Goal: Task Accomplishment & Management: Use online tool/utility

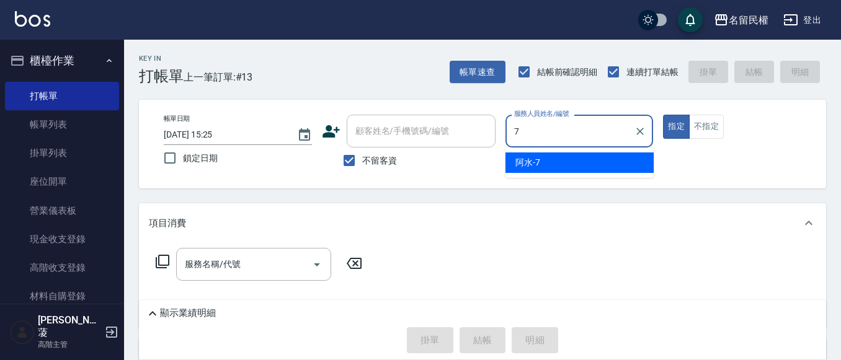
type input "阿水-7"
type button "true"
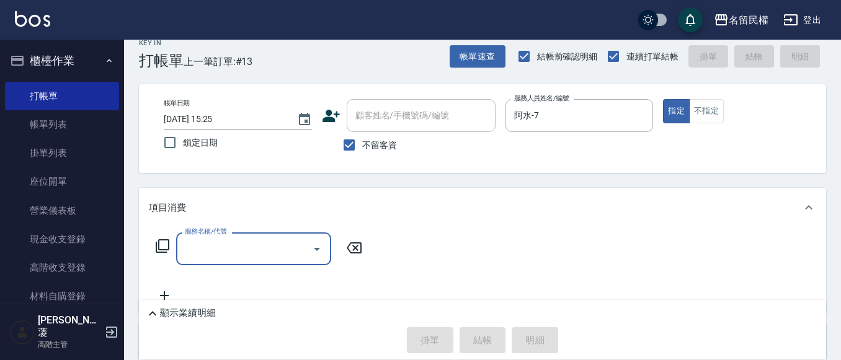
scroll to position [124, 0]
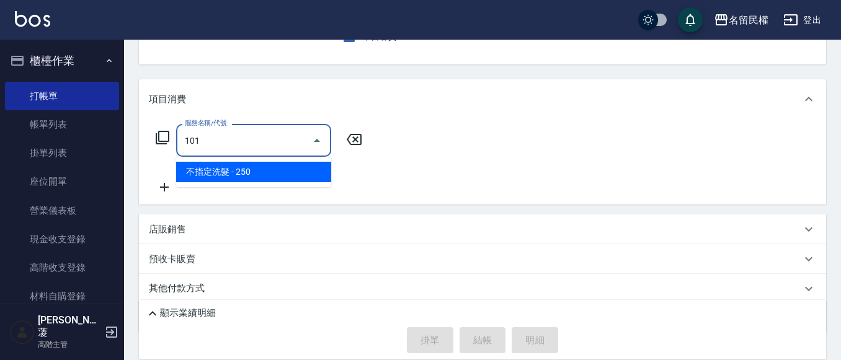
type input "不指定洗髮(101)"
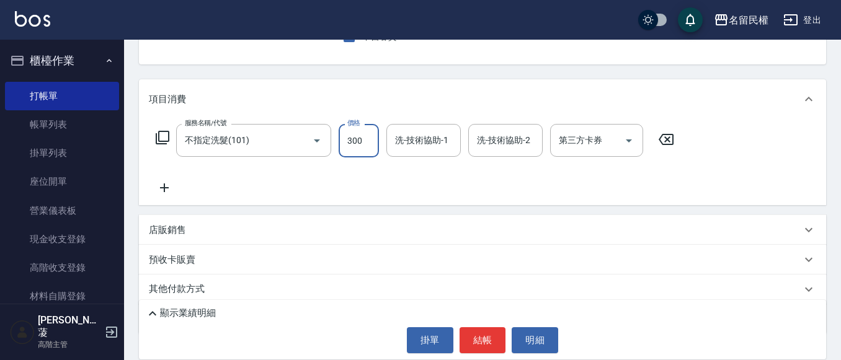
type input "300"
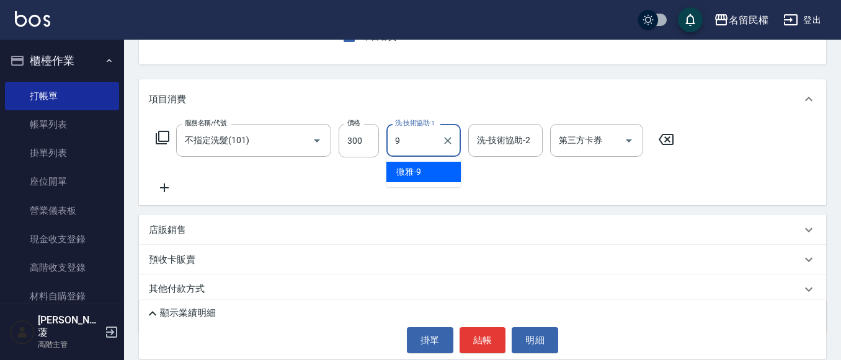
type input "微雅-9"
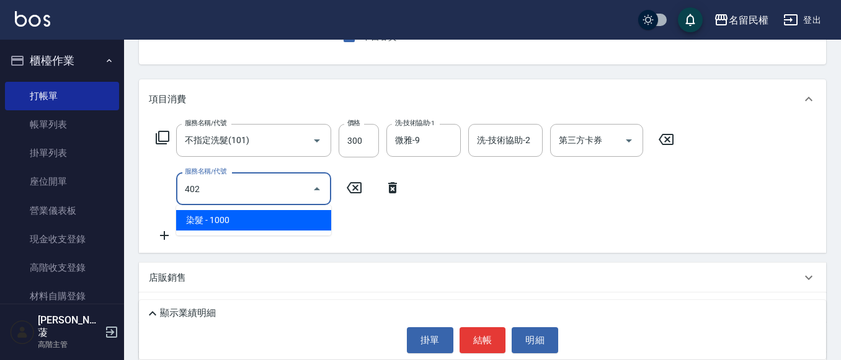
type input "染髮(402)"
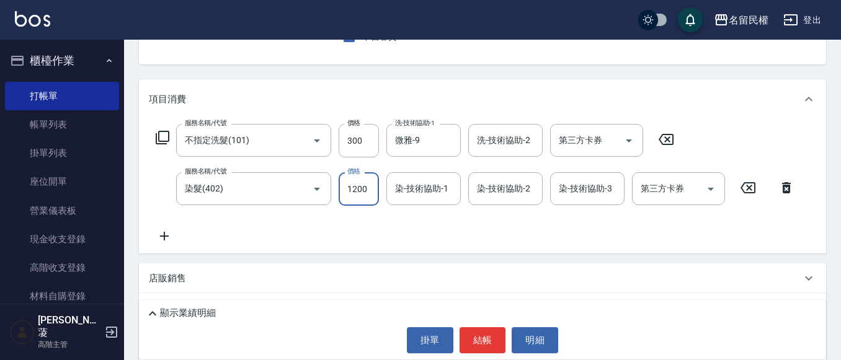
type input "1200"
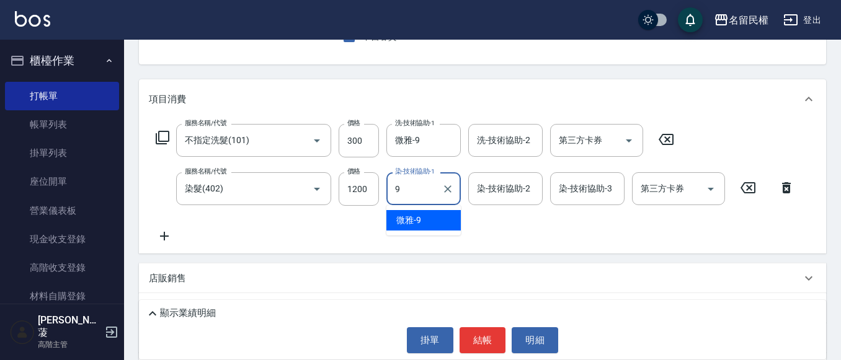
type input "微雅-9"
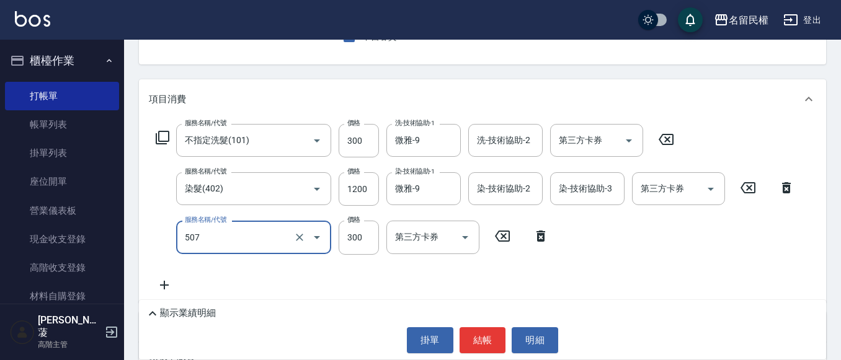
type input "頭皮隔離(507)"
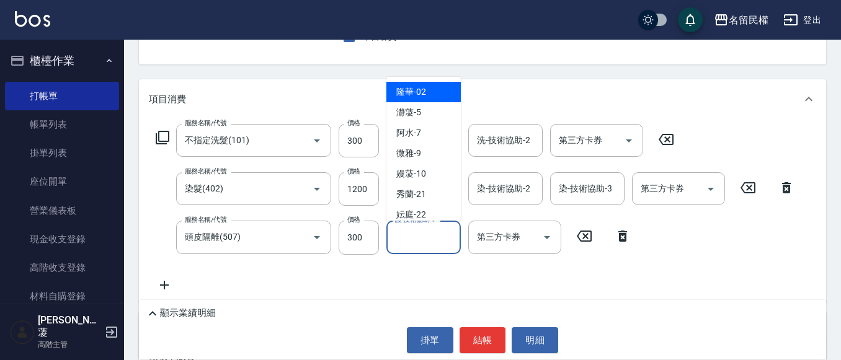
click at [426, 241] on input "護-技術協助-1" at bounding box center [423, 237] width 63 height 22
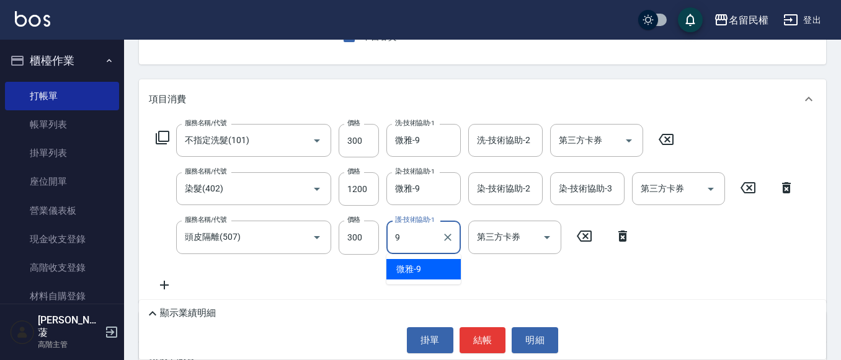
type input "微雅-9"
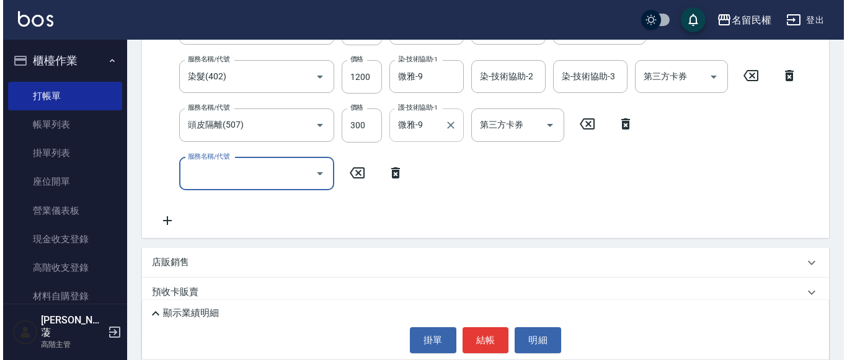
scroll to position [248, 0]
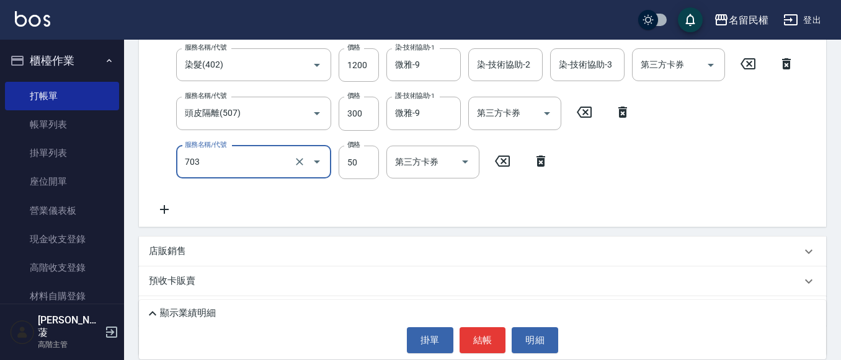
type input "青捲/吹捲/夾直/電棒/夾玉米鬚(703)"
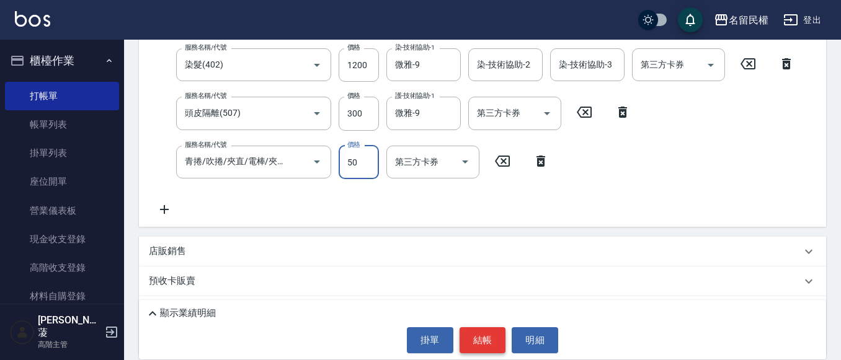
click at [485, 345] on button "結帳" at bounding box center [483, 341] width 47 height 26
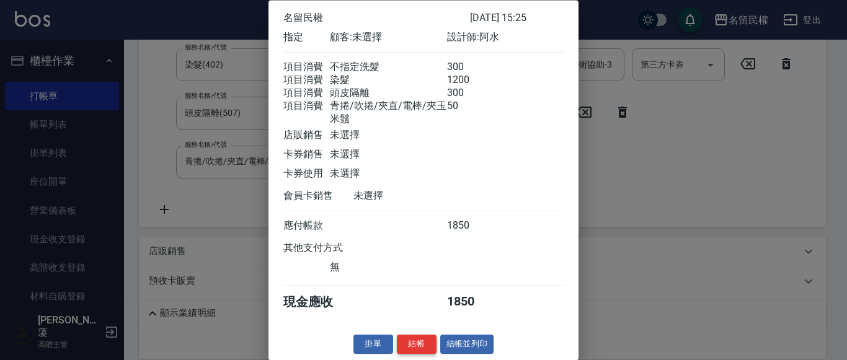
scroll to position [76, 0]
click at [428, 342] on button "結帳" at bounding box center [417, 345] width 40 height 19
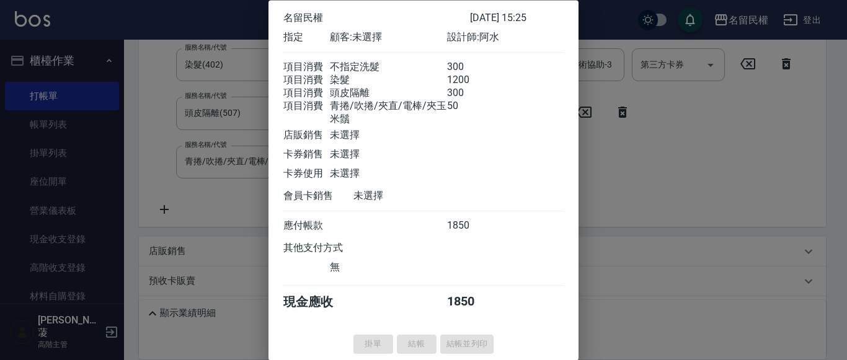
type input "[DATE] 16:12"
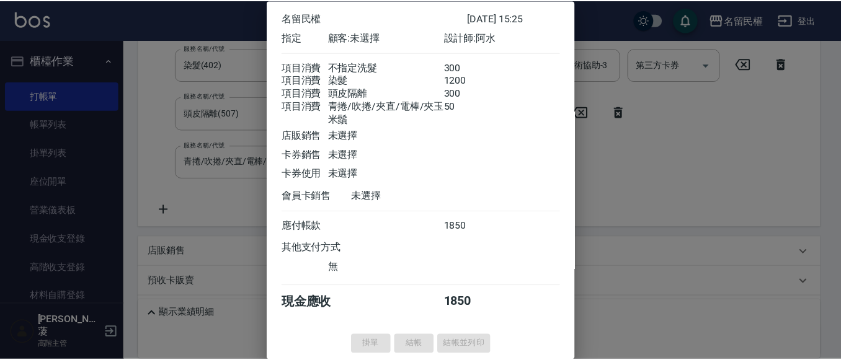
scroll to position [0, 0]
